Goal: Task Accomplishment & Management: Manage account settings

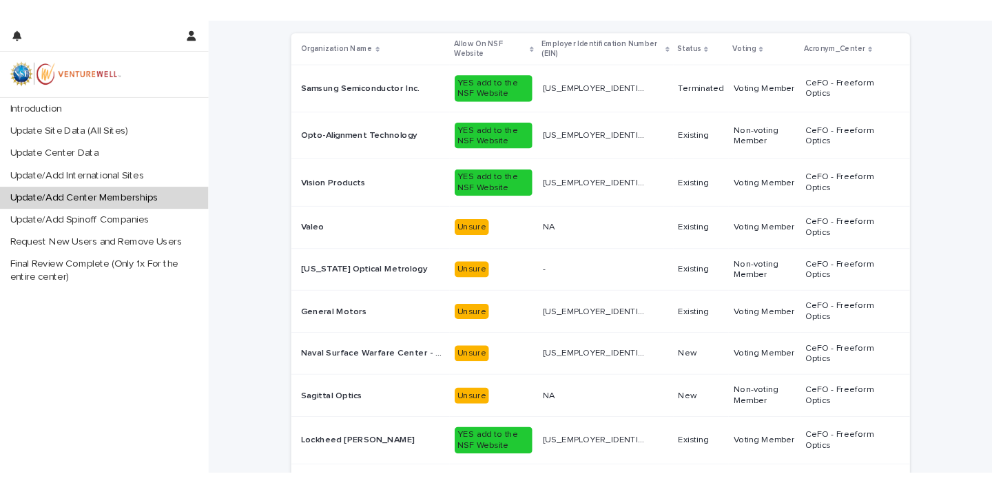
scroll to position [221, 0]
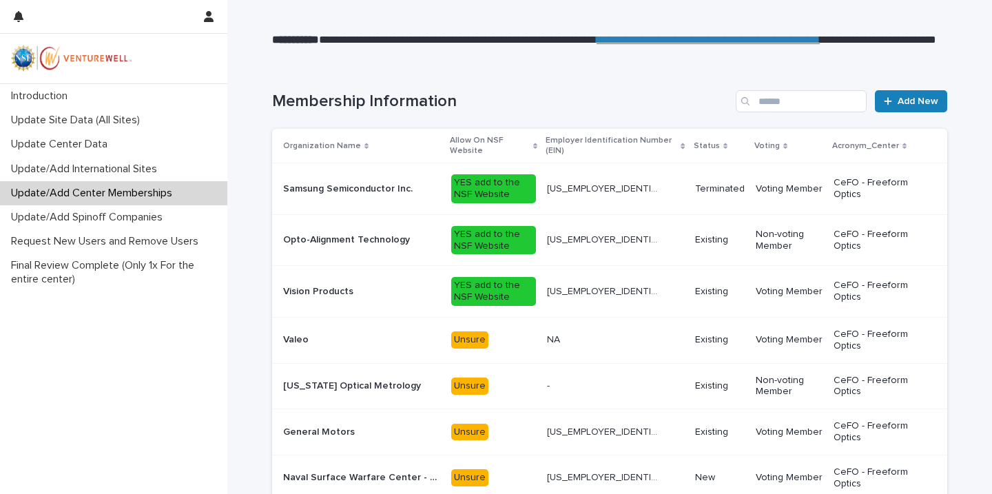
click at [298, 333] on p "Valeo" at bounding box center [297, 338] width 28 height 14
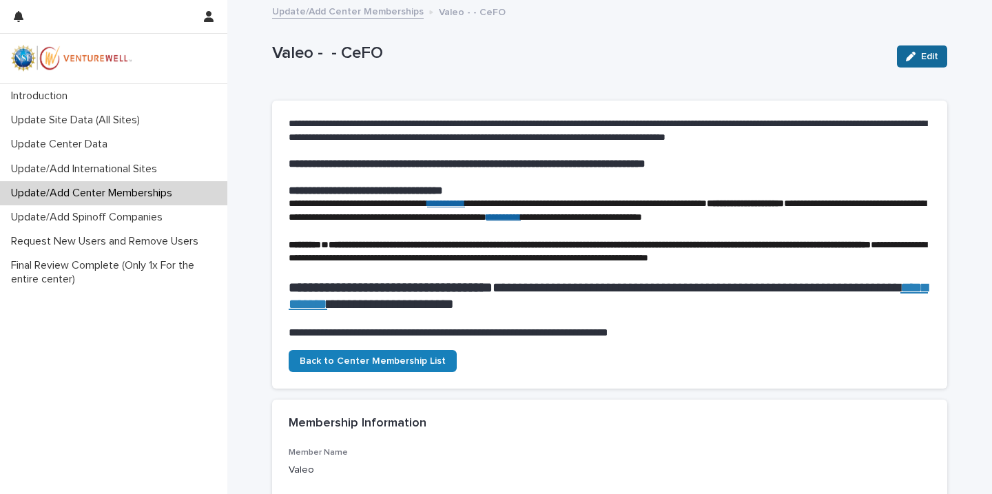
click at [927, 53] on span "Edit" at bounding box center [929, 57] width 17 height 10
click at [845, 63] on button "Cancel" at bounding box center [853, 56] width 66 height 22
click at [103, 195] on p "Update/Add Center Memberships" at bounding box center [95, 193] width 178 height 13
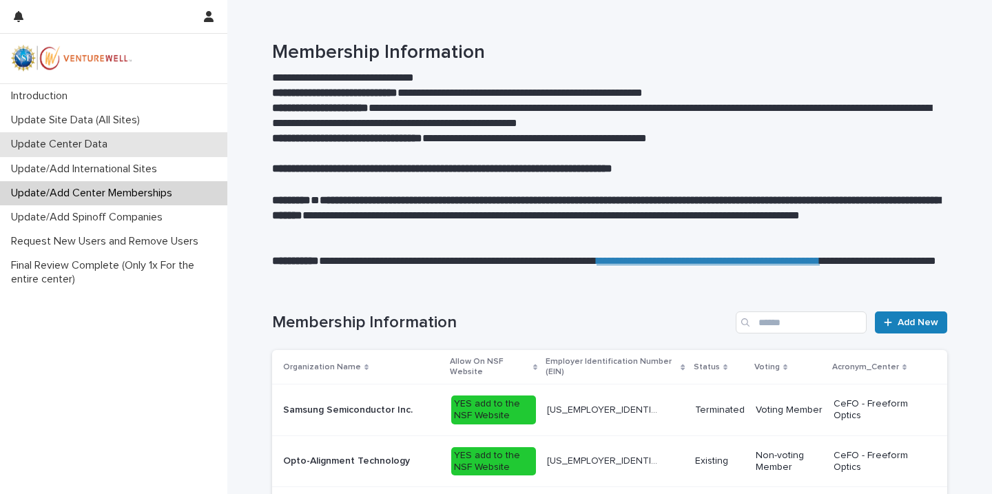
click at [105, 136] on div "Update Center Data" at bounding box center [113, 144] width 227 height 24
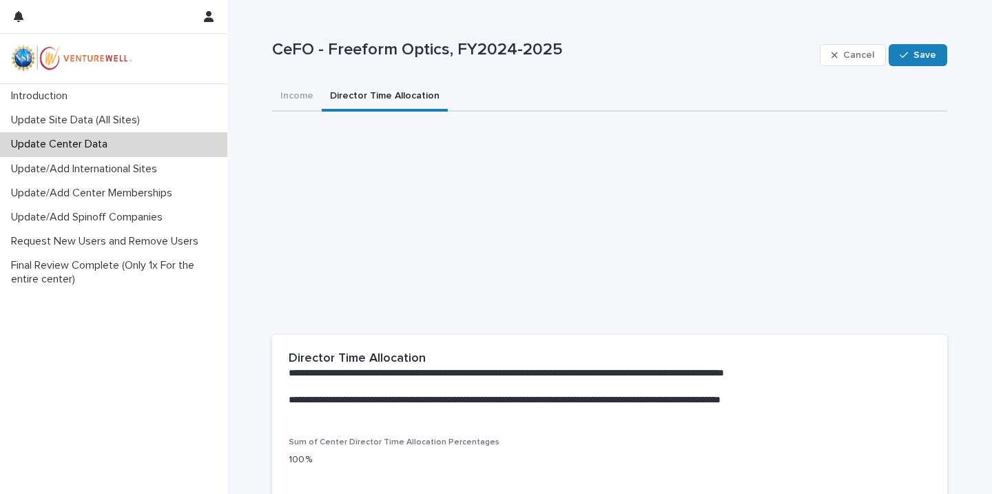
click at [379, 94] on button "Director Time Allocation" at bounding box center [385, 97] width 126 height 29
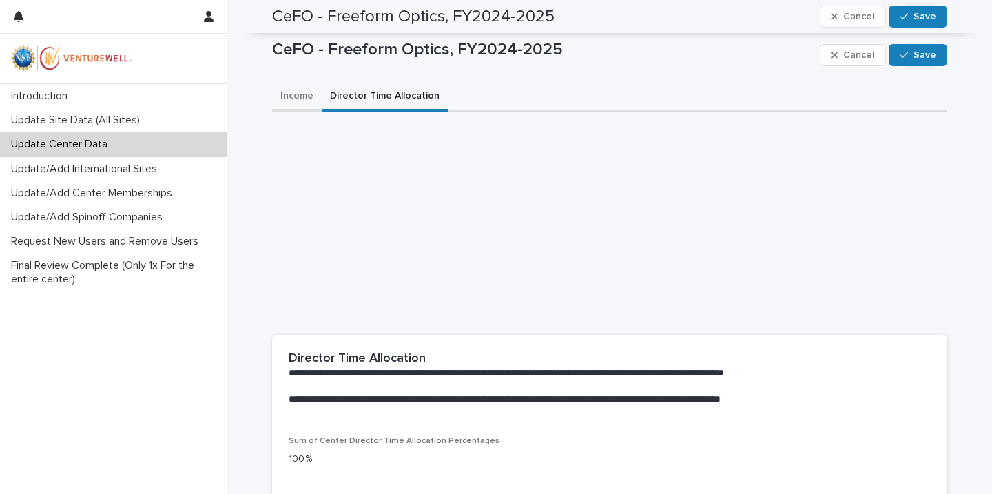
click at [296, 96] on button "Income" at bounding box center [297, 97] width 50 height 29
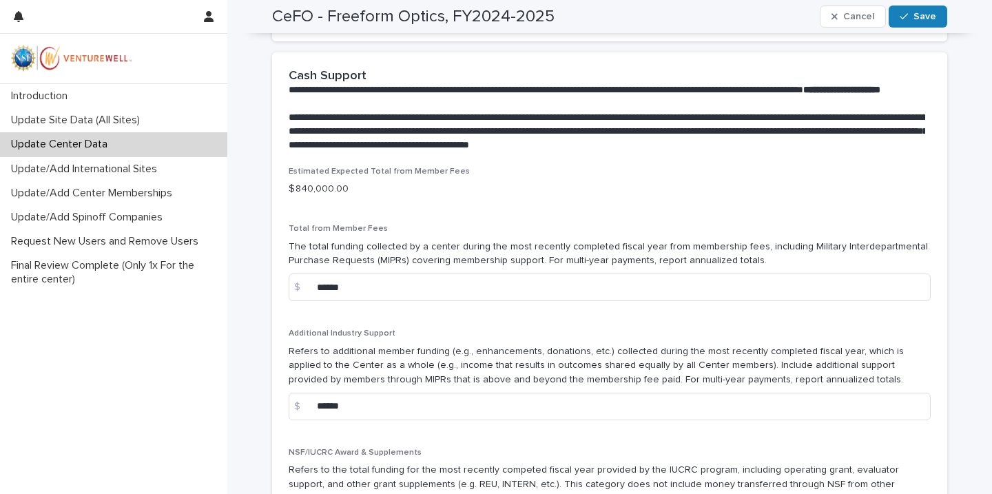
scroll to position [1002, 0]
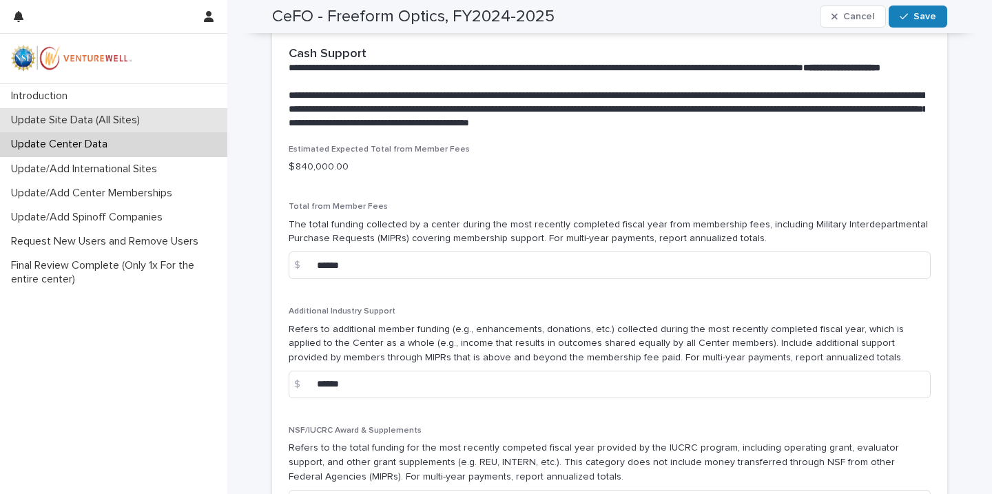
click at [127, 112] on div "Update Site Data (All Sites)" at bounding box center [113, 120] width 227 height 24
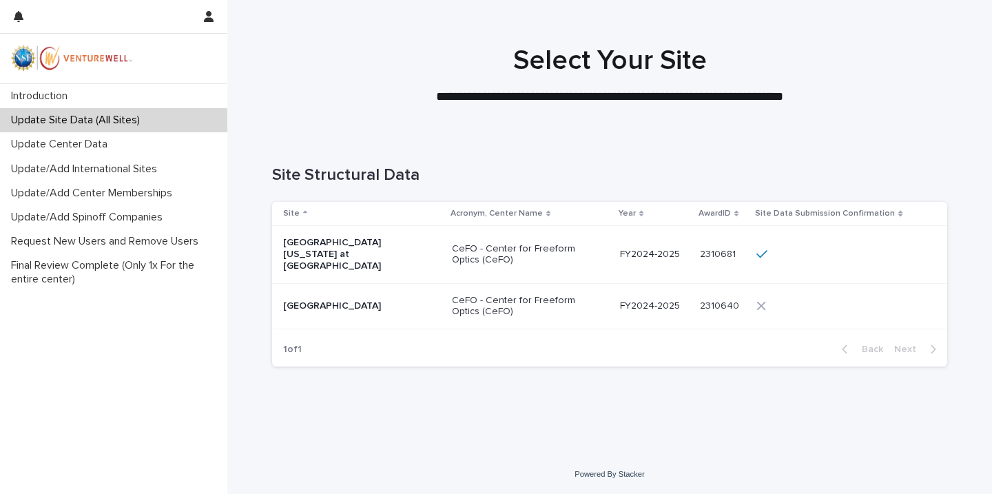
click at [401, 300] on p "[GEOGRAPHIC_DATA]" at bounding box center [352, 306] width 138 height 12
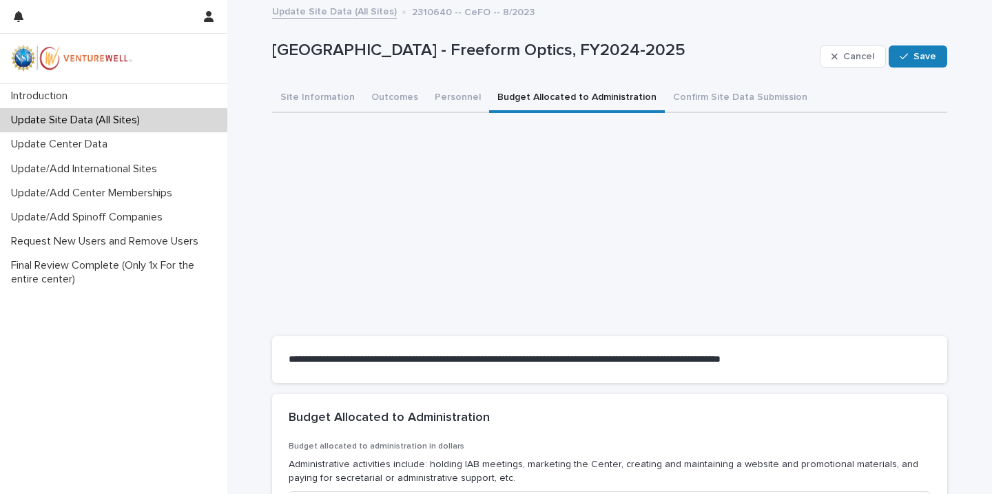
click at [587, 90] on button "Budget Allocated to Administration" at bounding box center [577, 98] width 176 height 29
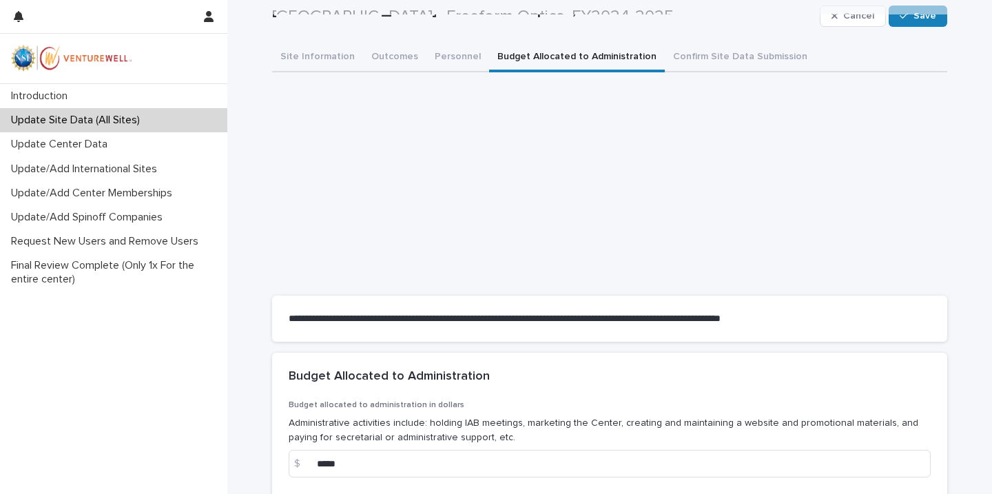
scroll to position [37, 0]
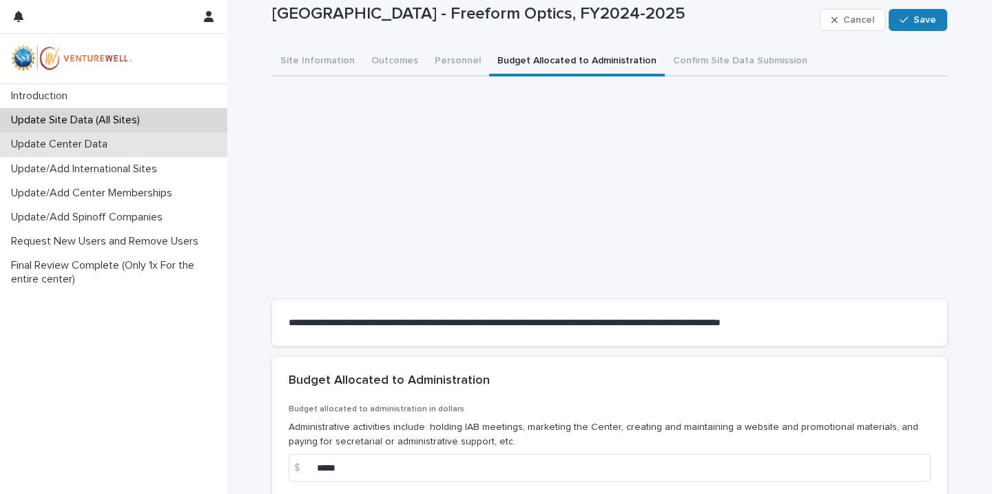
click at [107, 140] on p "Update Center Data" at bounding box center [62, 144] width 113 height 13
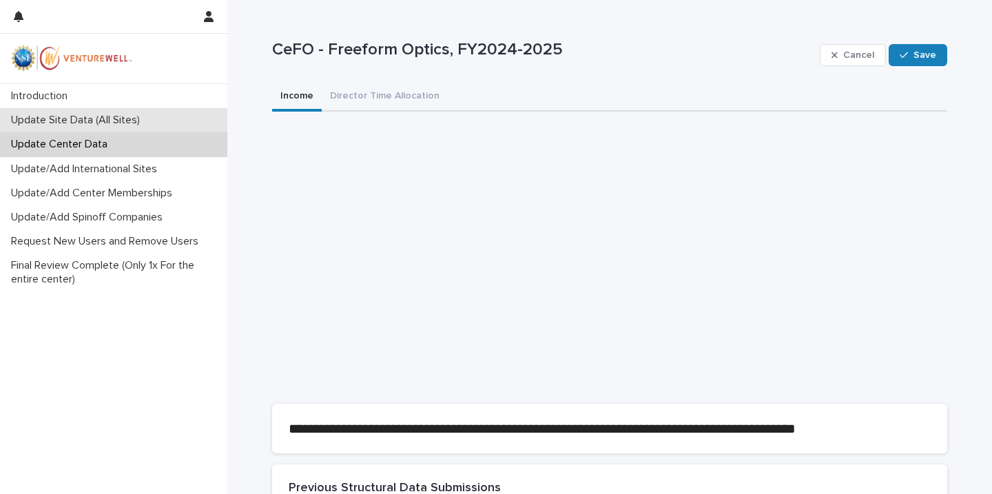
click at [71, 121] on p "Update Site Data (All Sites)" at bounding box center [78, 120] width 145 height 13
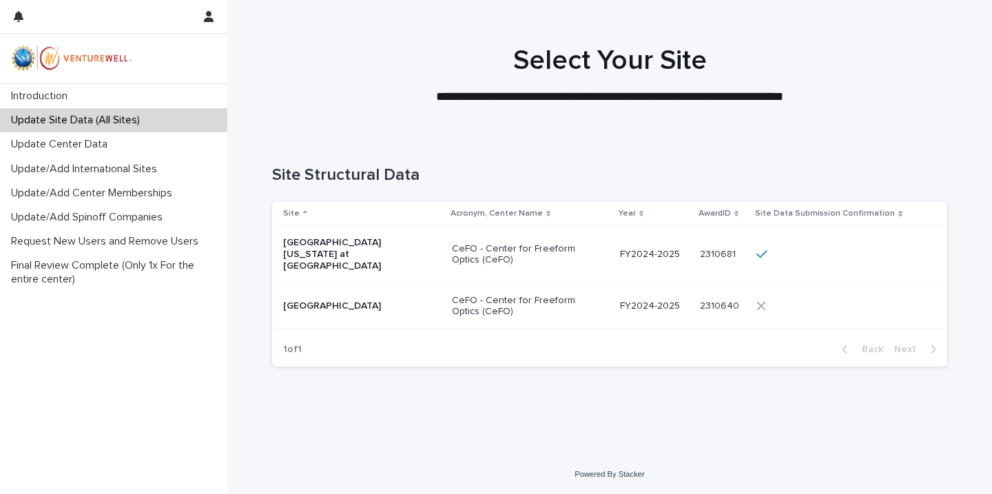
click at [453, 289] on td "CeFO - Center for Freeform Optics (CeFO)" at bounding box center [530, 306] width 168 height 46
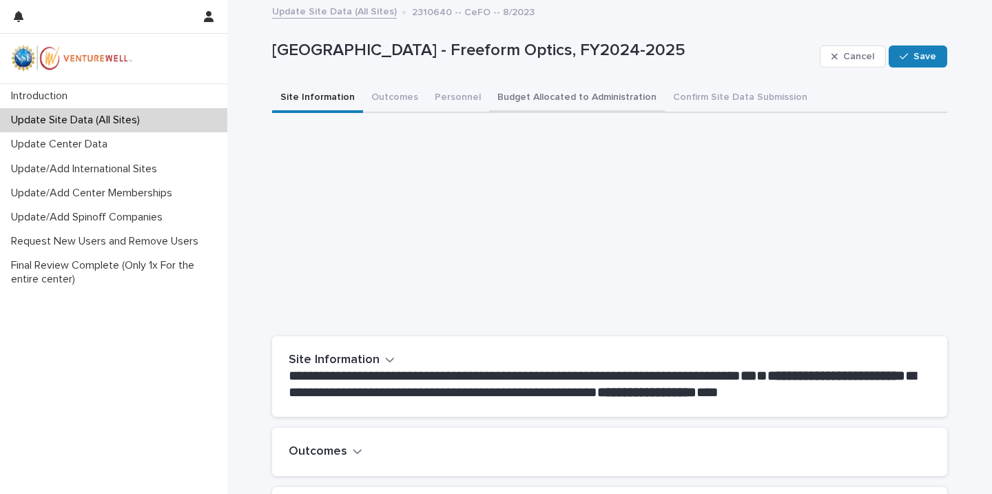
scroll to position [68, 0]
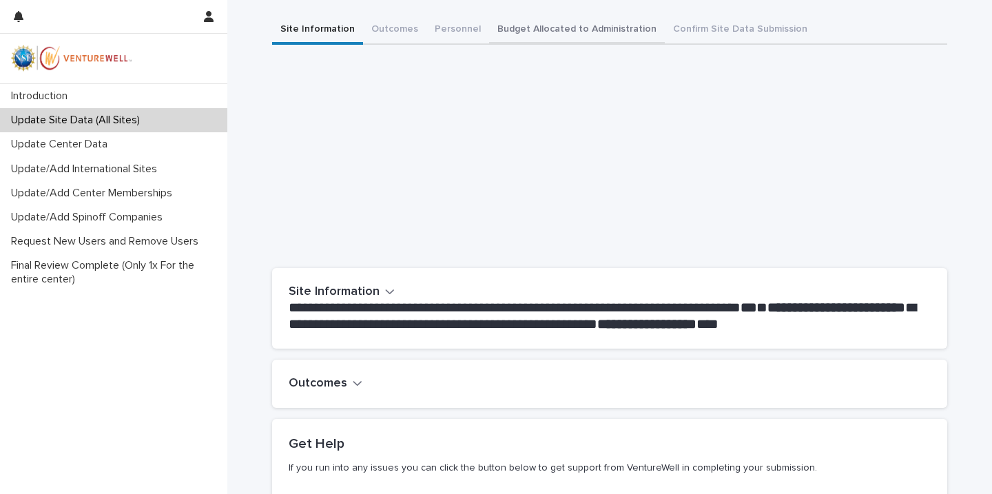
click at [567, 30] on button "Budget Allocated to Administration" at bounding box center [577, 30] width 176 height 29
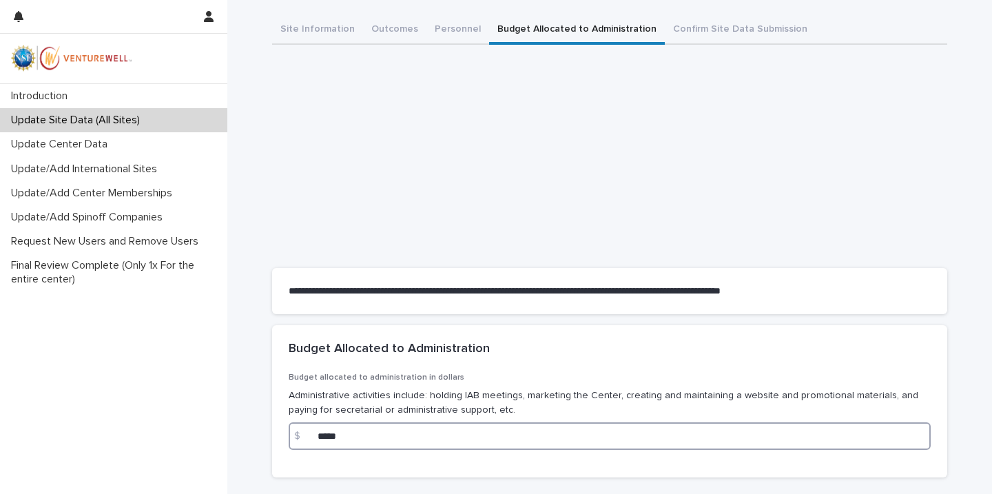
drag, startPoint x: 350, startPoint y: 435, endPoint x: 311, endPoint y: 431, distance: 38.8
click at [311, 431] on div "$ *****" at bounding box center [610, 436] width 642 height 28
click at [88, 146] on p "Update Center Data" at bounding box center [62, 144] width 113 height 13
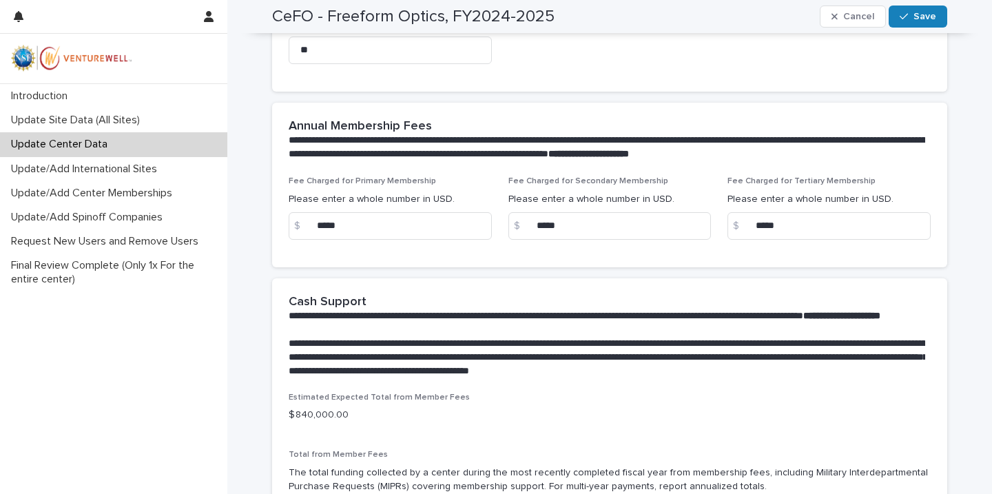
scroll to position [756, 0]
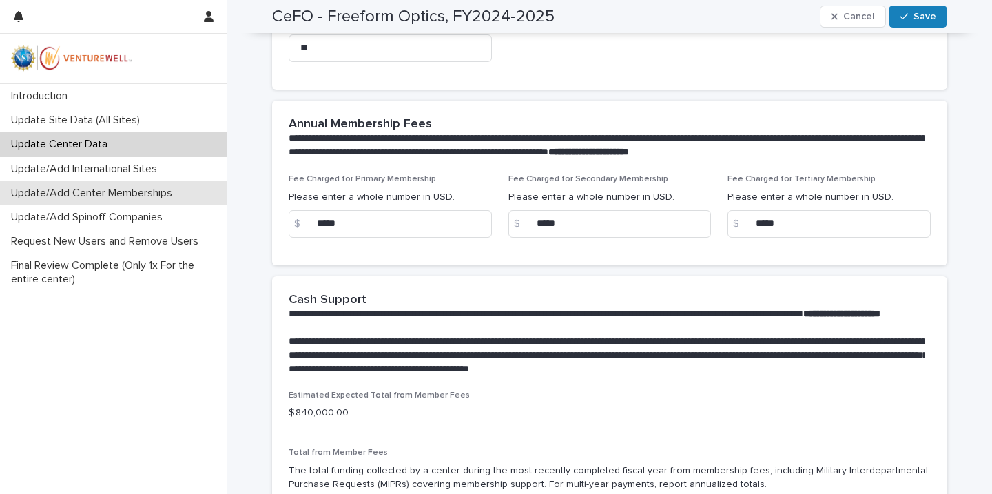
click at [104, 194] on p "Update/Add Center Memberships" at bounding box center [95, 193] width 178 height 13
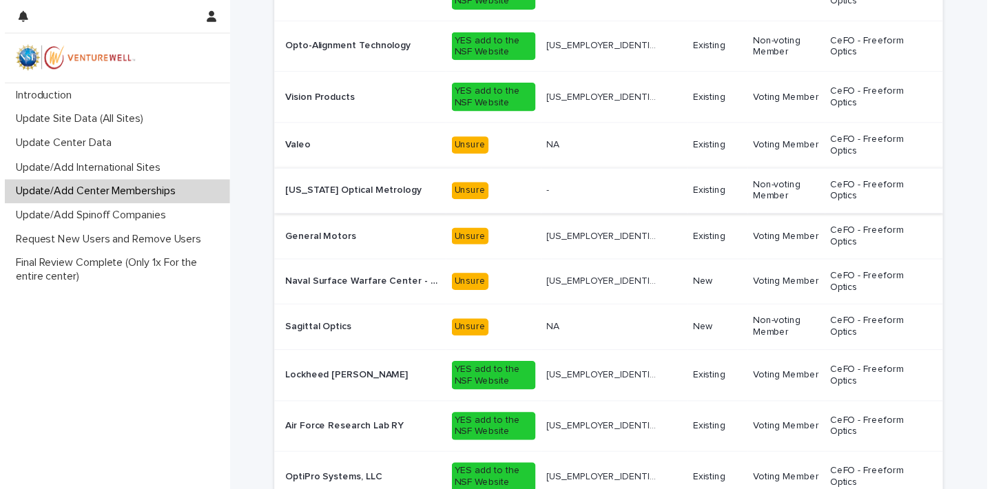
scroll to position [413, 0]
